Goal: Navigation & Orientation: Find specific page/section

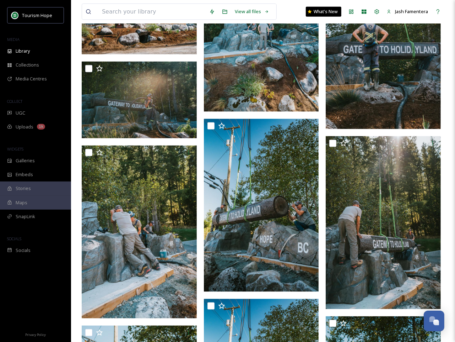
scroll to position [484, 0]
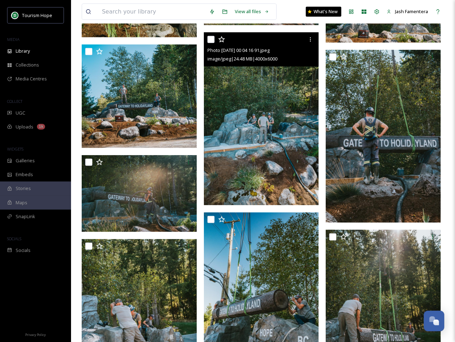
click at [250, 194] on img at bounding box center [261, 118] width 115 height 173
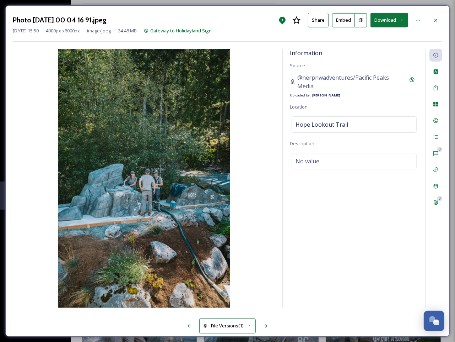
click at [429, 18] on div "Photo 17 09 2025 00 04 16 91.jpeg Share Embed Download" at bounding box center [228, 20] width 430 height 15
click at [434, 20] on icon at bounding box center [436, 20] width 6 height 6
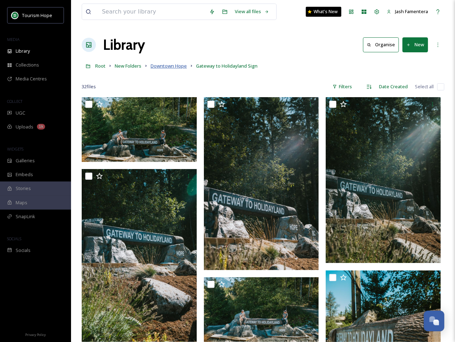
click at [170, 66] on span "Downtown Hope" at bounding box center [169, 66] width 36 height 6
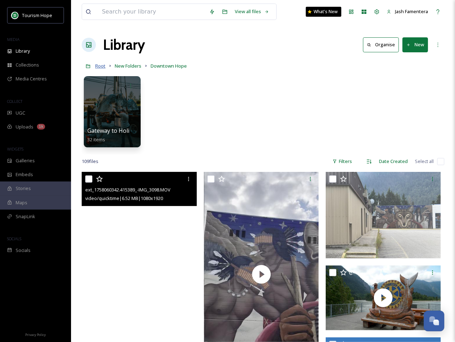
click at [102, 66] on span "Root" at bounding box center [100, 66] width 10 height 6
